Goal: Task Accomplishment & Management: Manage account settings

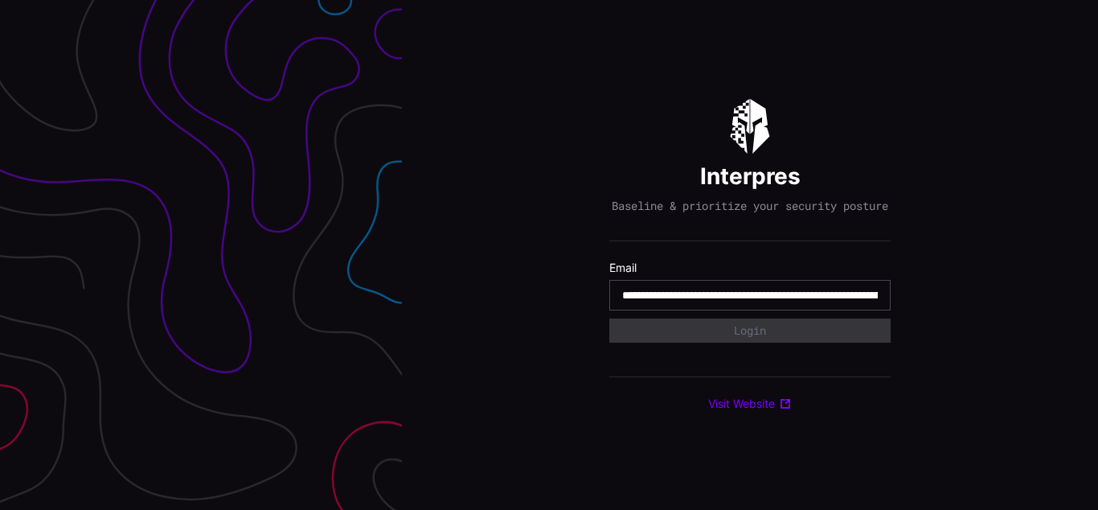
click at [750, 302] on input "**********" at bounding box center [750, 295] width 256 height 14
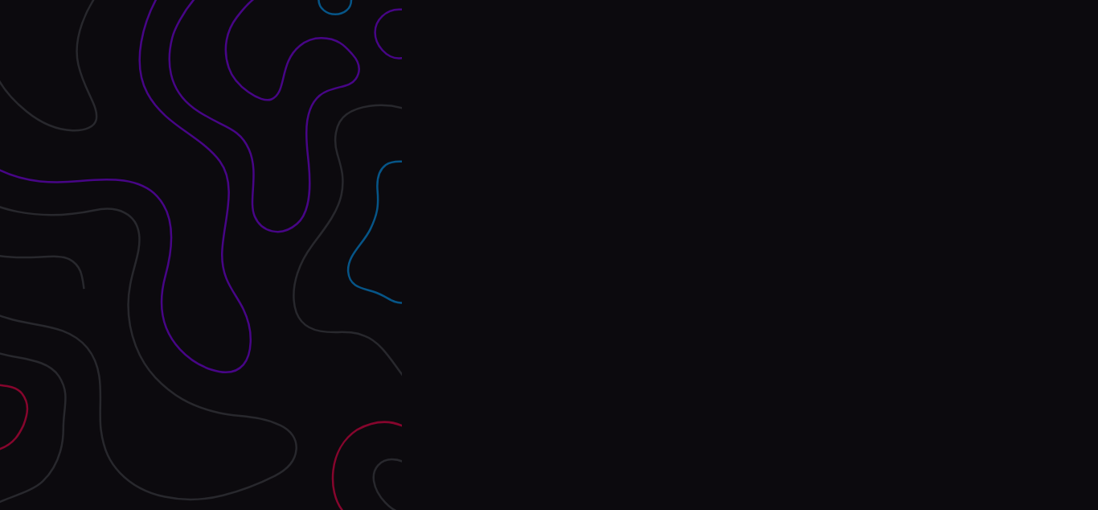
click at [549, 255] on div "Interpres Baseline & prioritize your security posture Email Login Visit Website" at bounding box center [750, 255] width 696 height 510
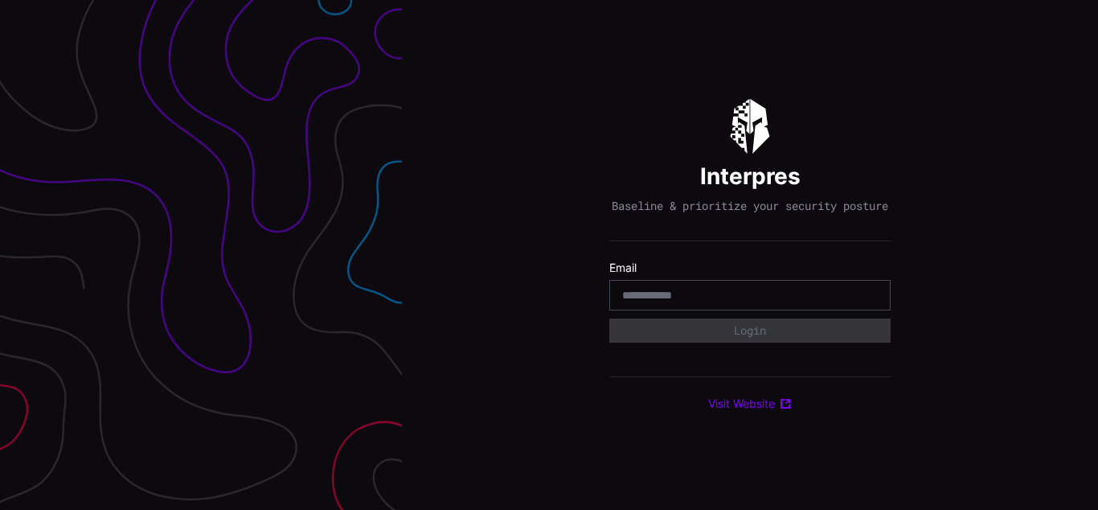
click at [549, 255] on div "Interpres Baseline & prioritize your security posture Email Login Visit Website" at bounding box center [750, 255] width 696 height 510
